Goal: Navigation & Orientation: Find specific page/section

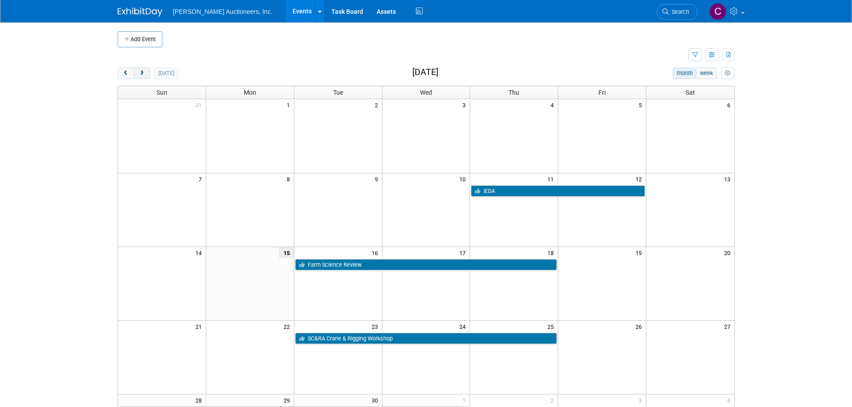
click at [141, 73] on span "next" at bounding box center [142, 74] width 7 height 6
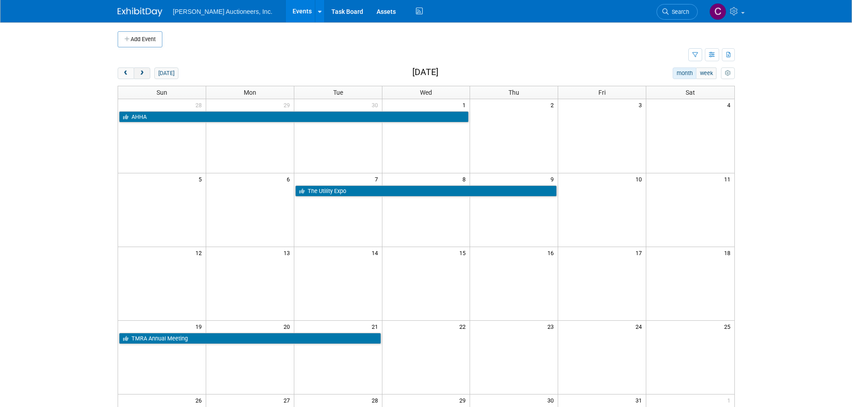
click at [141, 73] on span "next" at bounding box center [142, 74] width 7 height 6
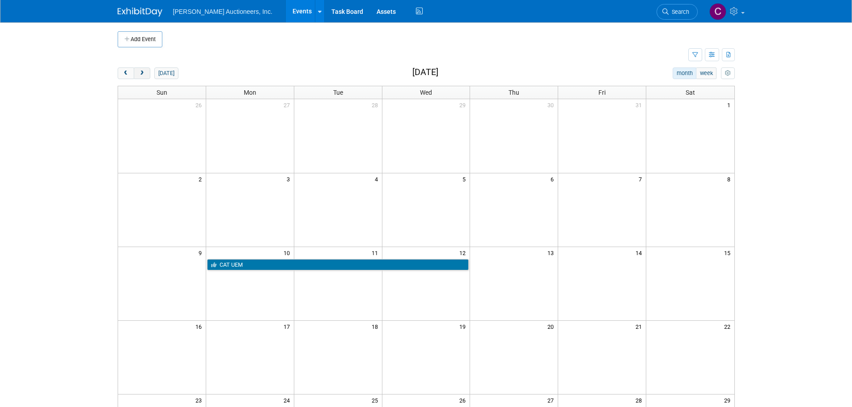
click at [141, 73] on span "next" at bounding box center [142, 74] width 7 height 6
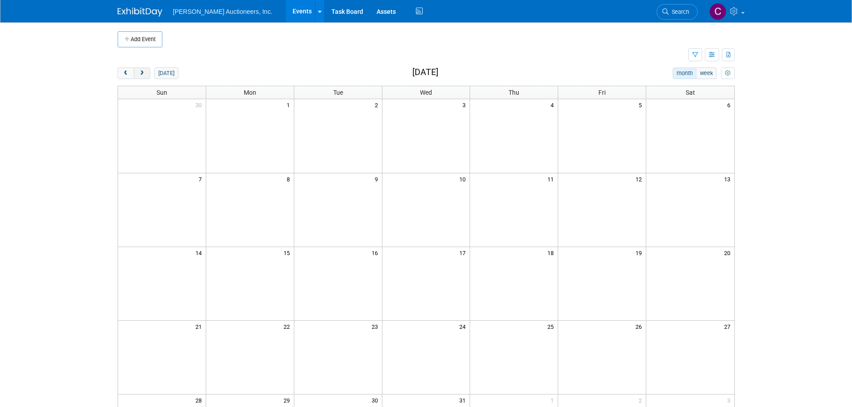
click at [141, 73] on span "next" at bounding box center [142, 74] width 7 height 6
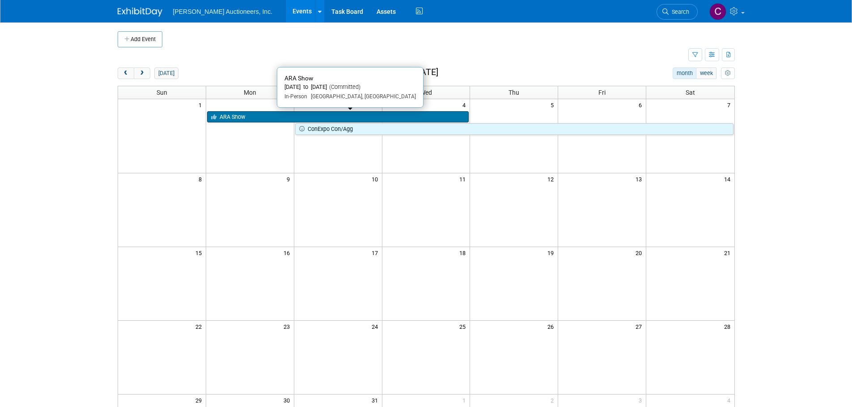
click at [267, 116] on link "ARA Show" at bounding box center [338, 117] width 262 height 12
